Goal: Task Accomplishment & Management: Complete application form

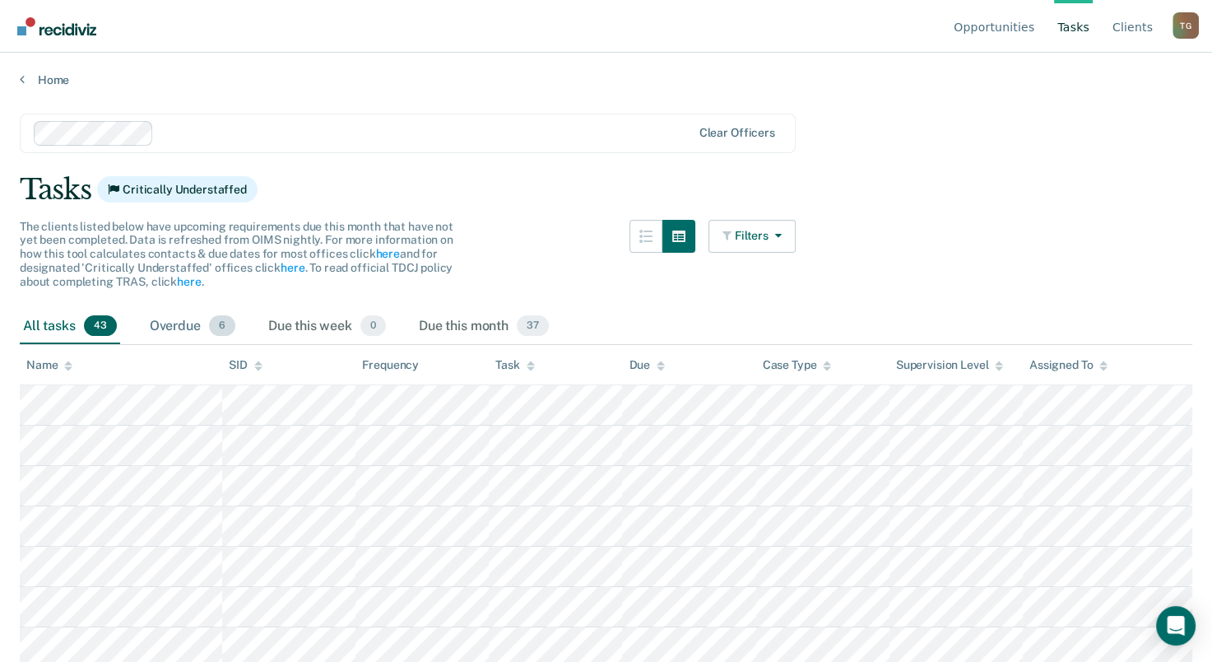
click at [176, 328] on div "Overdue 6" at bounding box center [193, 327] width 92 height 36
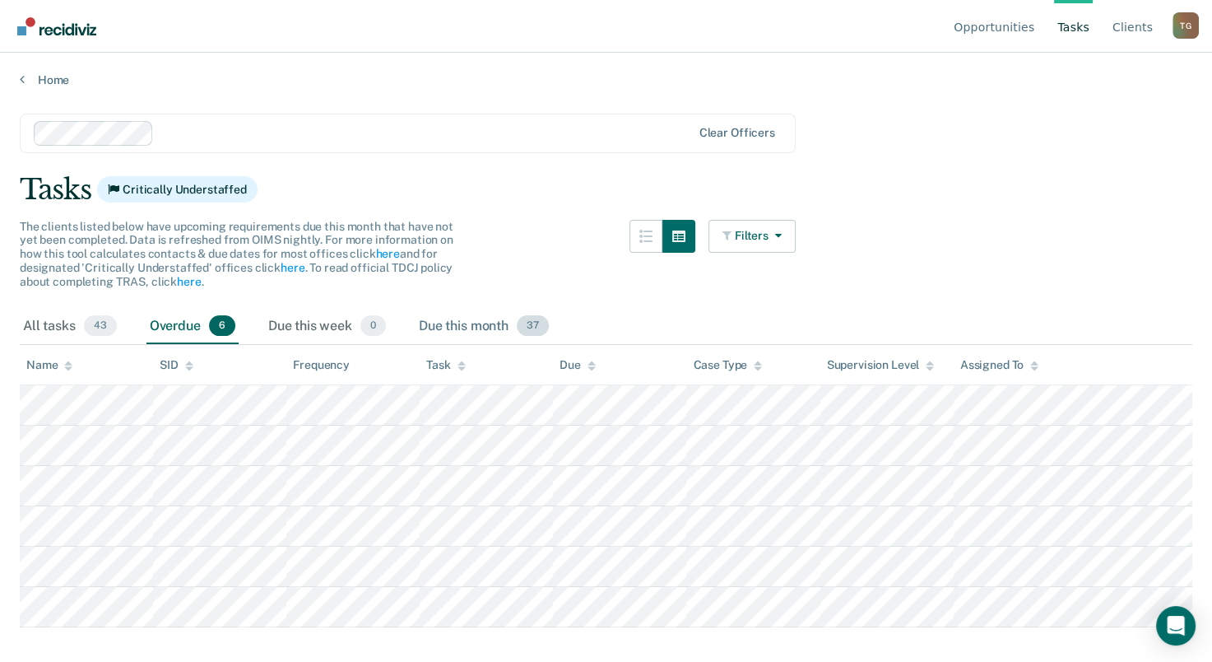
click at [425, 322] on div "Due this month 37" at bounding box center [484, 327] width 137 height 36
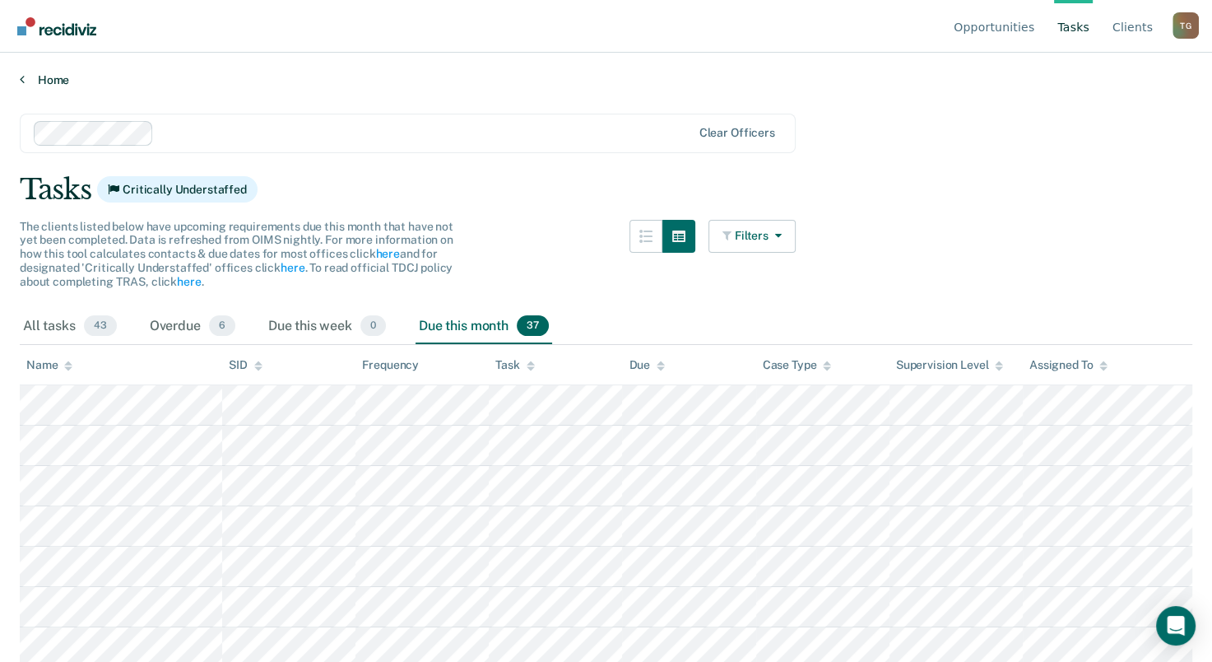
click at [24, 82] on link "Home" at bounding box center [606, 79] width 1173 height 15
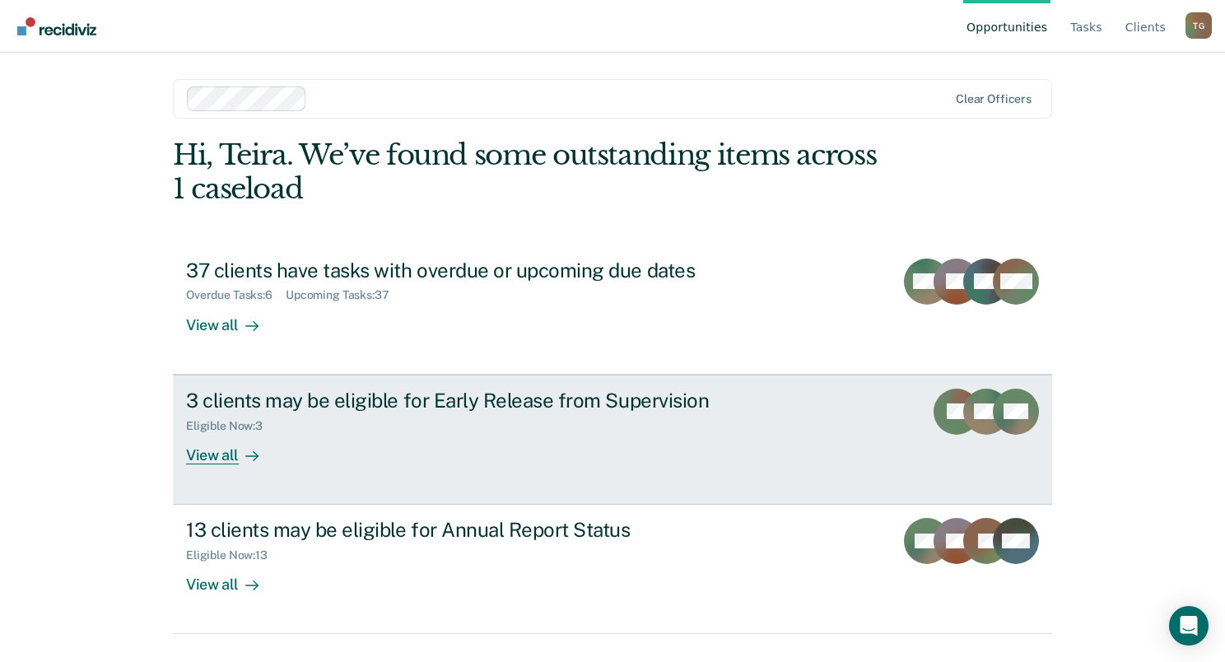
click at [217, 474] on link "3 clients may be eligible for Early Release from Supervision Eligible Now : 3 V…" at bounding box center [612, 440] width 879 height 130
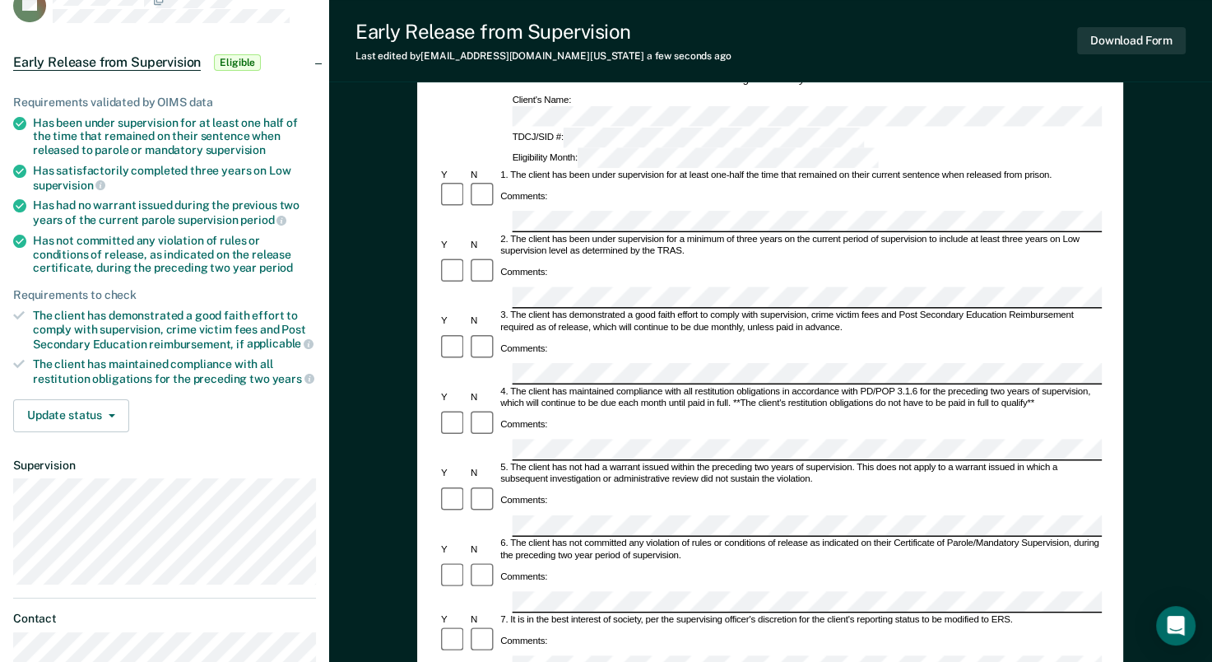
scroll to position [165, 0]
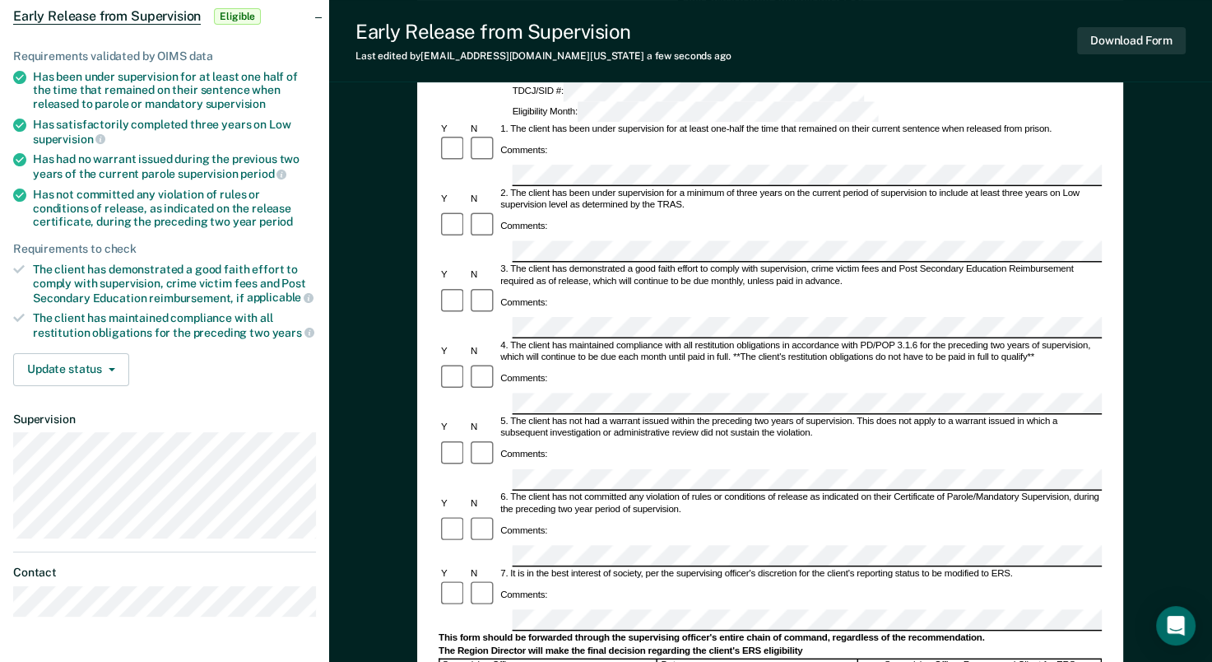
click at [545, 472] on form "Early Release from Supervision (ERS) Checklist, Recommendation, and Determinati…" at bounding box center [770, 555] width 663 height 1125
click at [116, 365] on button "Update status" at bounding box center [71, 369] width 116 height 33
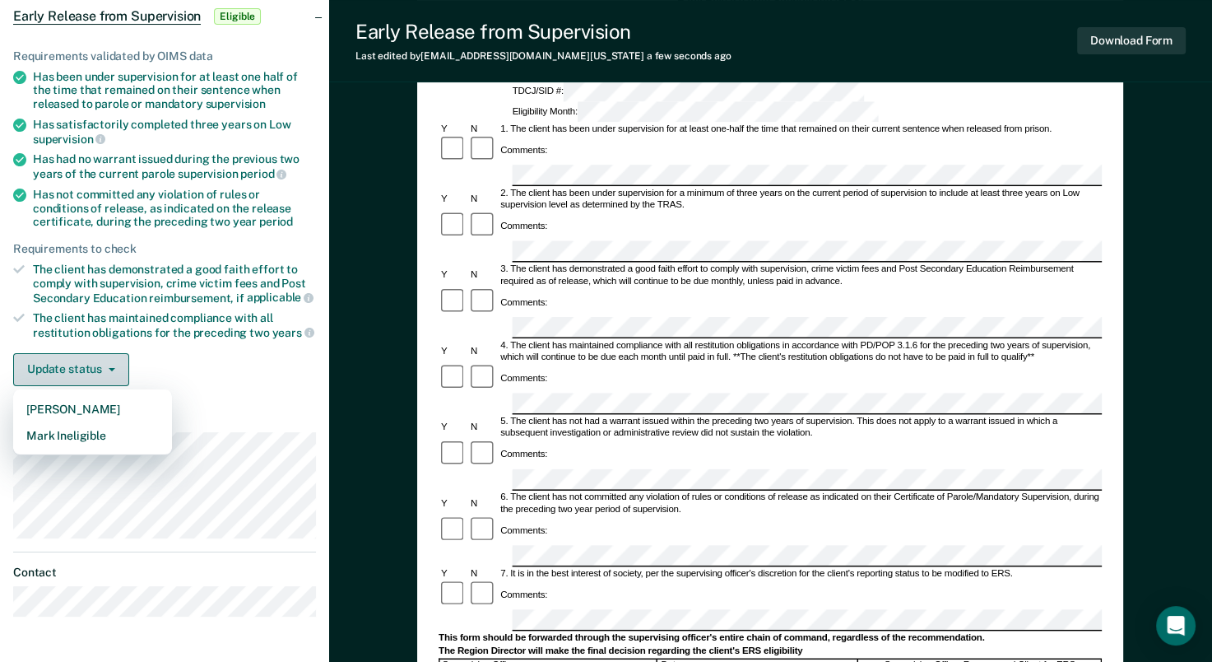
click at [116, 365] on button "Update status" at bounding box center [71, 369] width 116 height 33
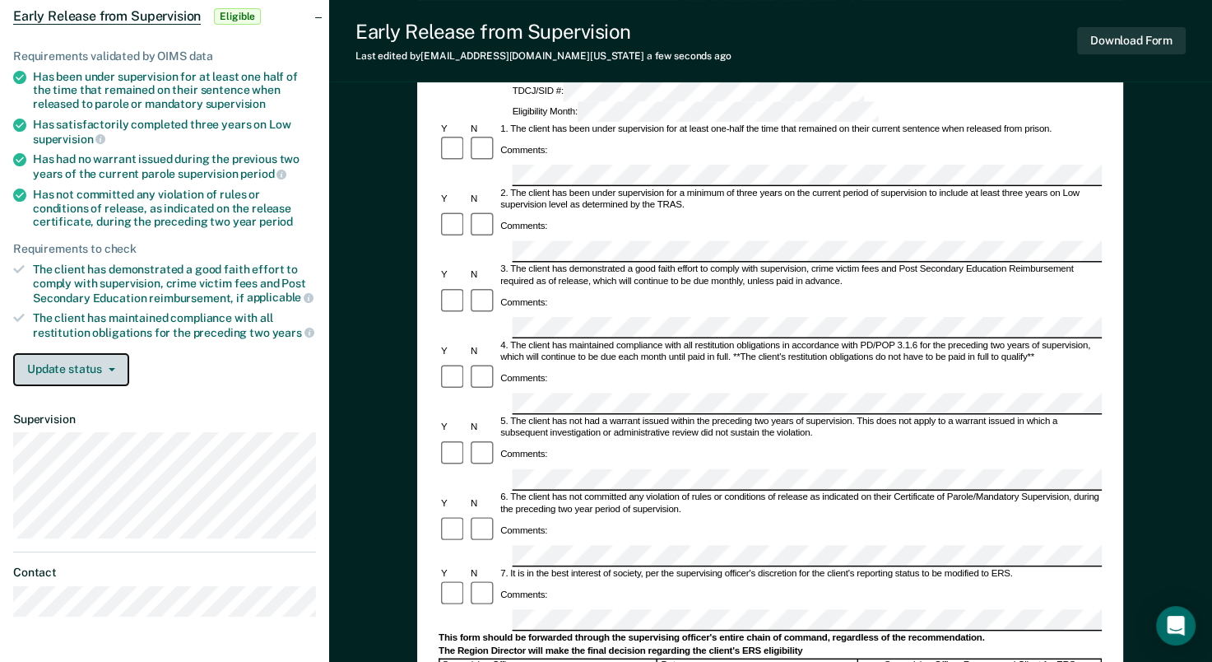
click at [112, 372] on button "Update status" at bounding box center [71, 369] width 116 height 33
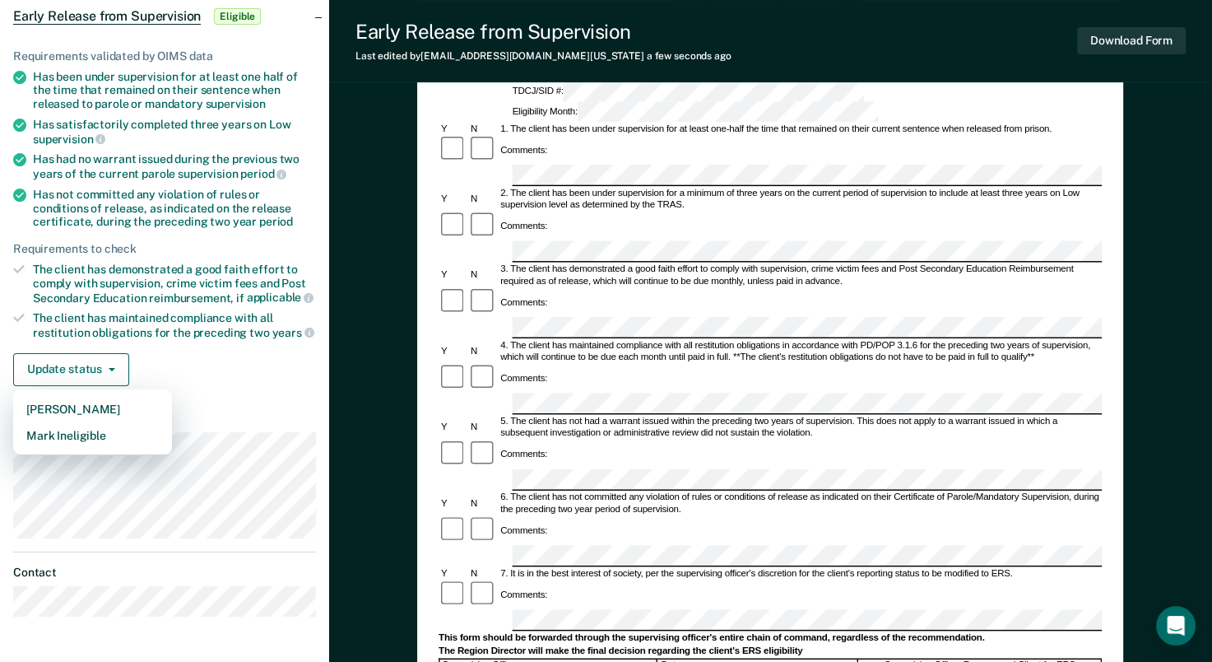
click at [188, 356] on div "Update status Mark Pending Mark Ineligible" at bounding box center [164, 369] width 303 height 33
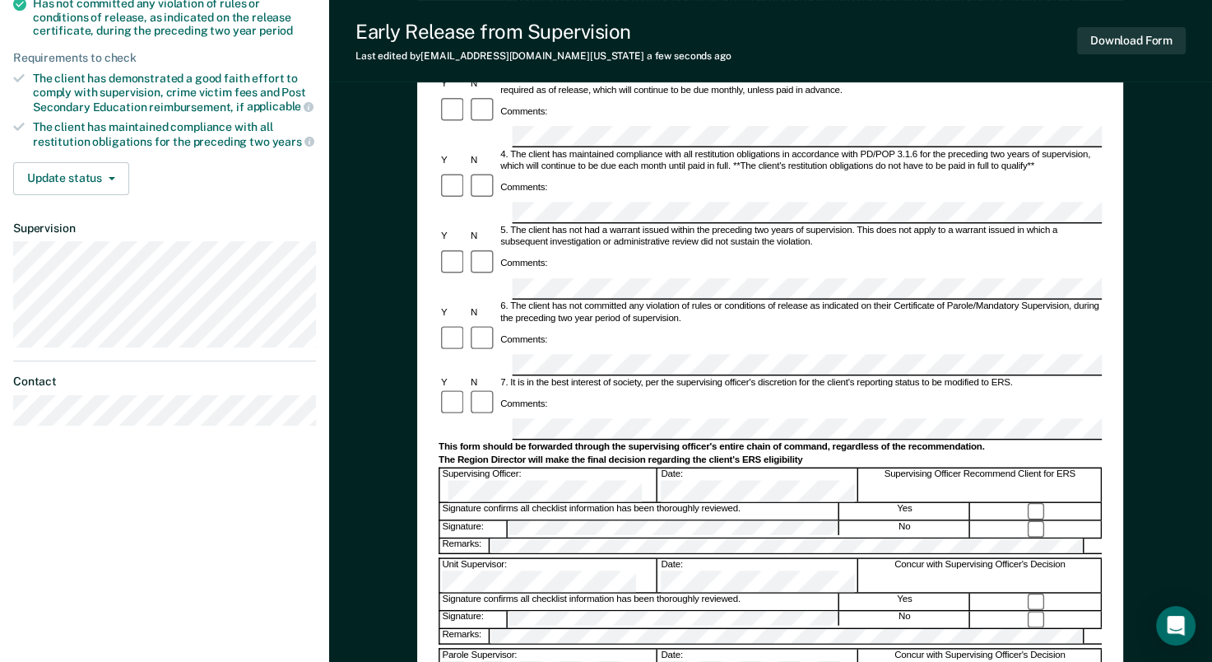
scroll to position [412, 0]
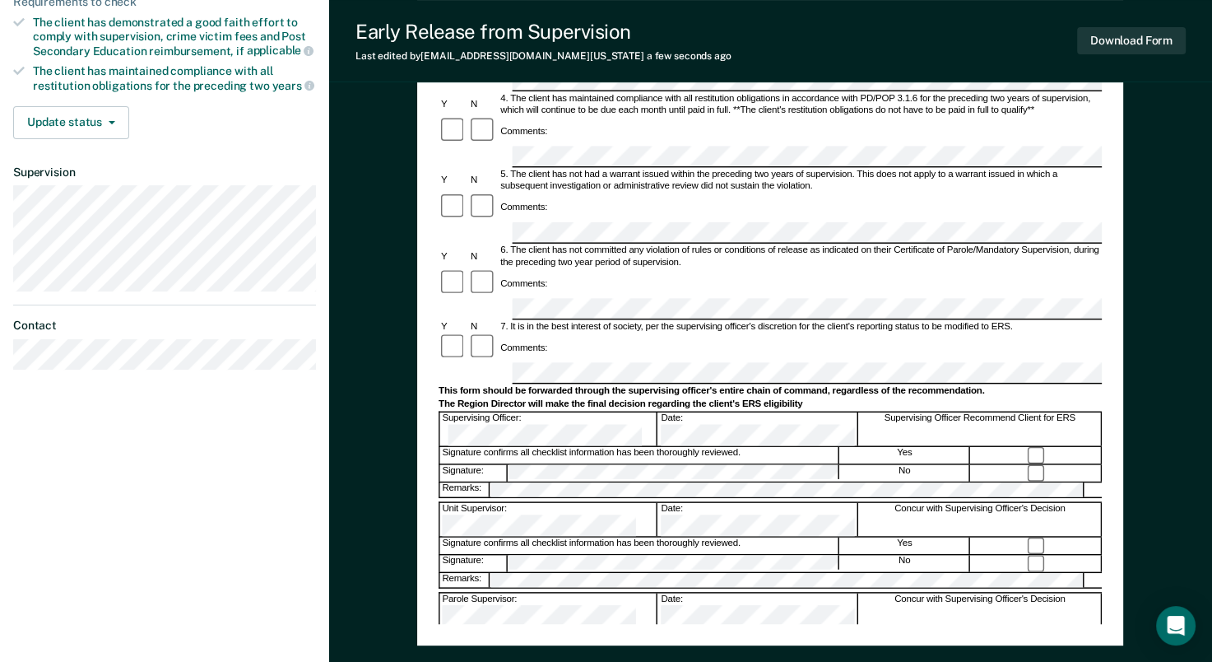
drag, startPoint x: 96, startPoint y: 547, endPoint x: 136, endPoint y: 514, distance: 51.4
click at [96, 547] on div "Teira Grace T G Profile How it works Log Out Back TR Early Release from Supervi…" at bounding box center [164, 143] width 329 height 1110
